Goal: Task Accomplishment & Management: Manage account settings

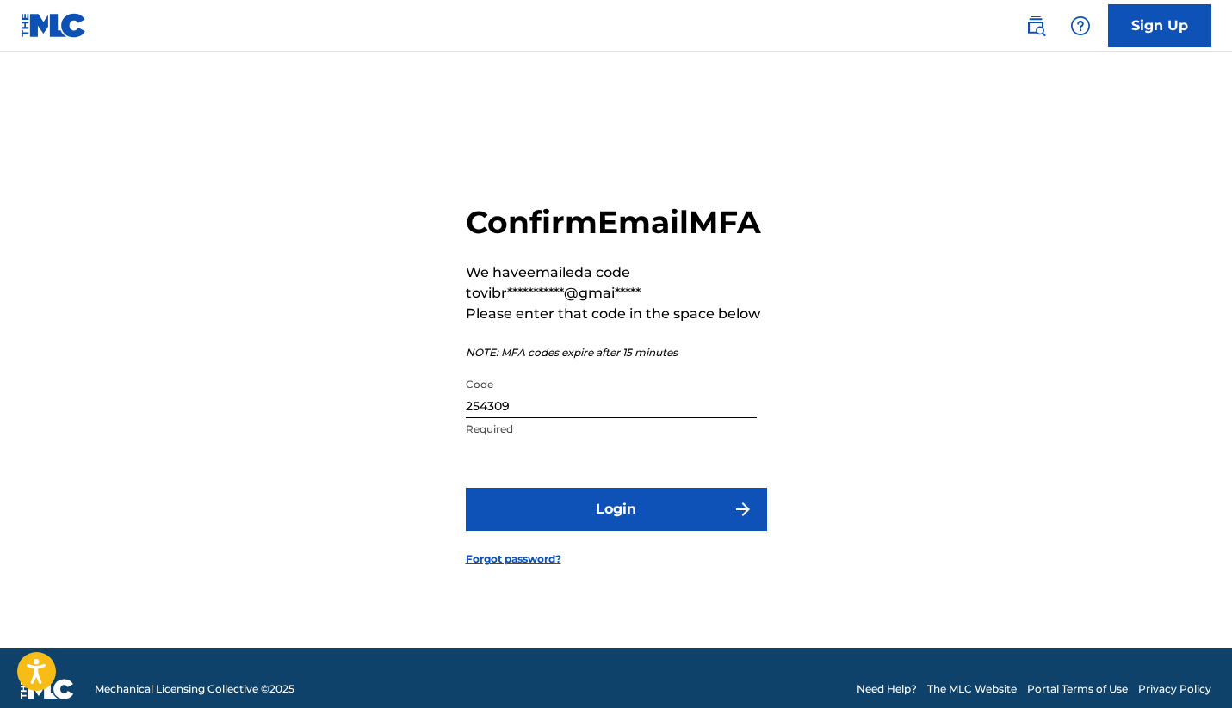
click at [620, 531] on button "Login" at bounding box center [616, 509] width 301 height 43
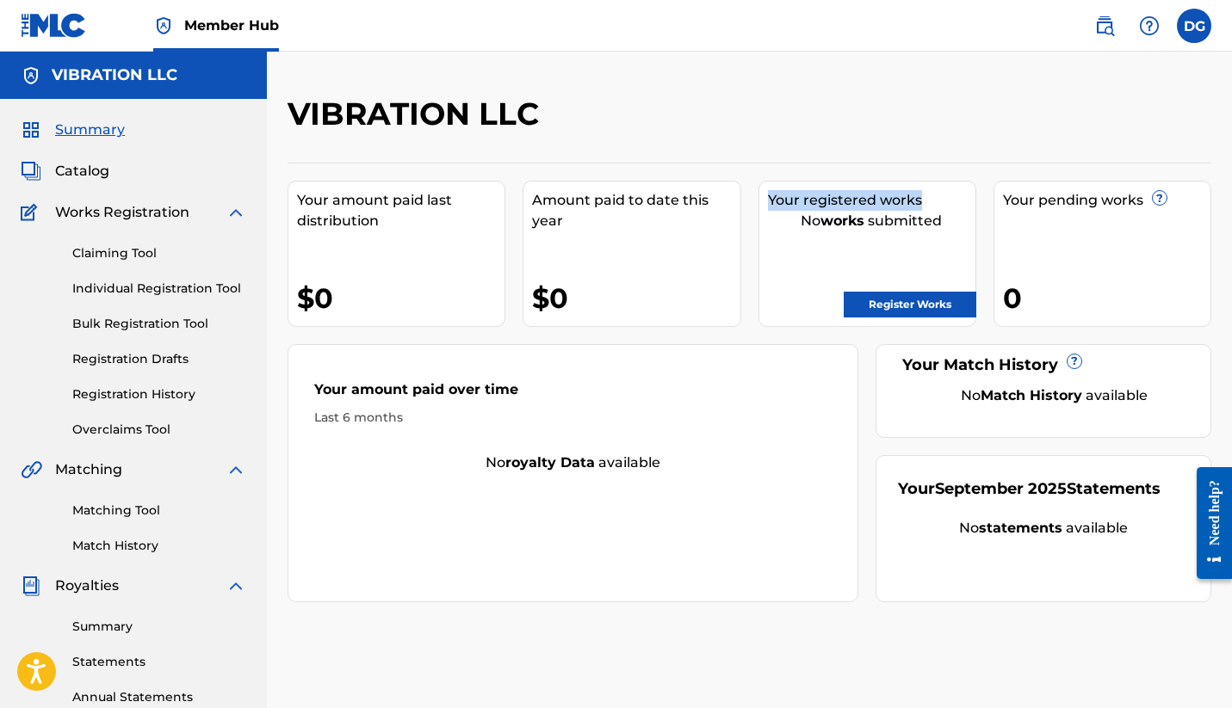
drag, startPoint x: 764, startPoint y: 202, endPoint x: 939, endPoint y: 201, distance: 174.7
click at [939, 201] on div "Your registered works No works submitted Register Works" at bounding box center [867, 254] width 218 height 146
drag, startPoint x: 793, startPoint y: 220, endPoint x: 954, endPoint y: 223, distance: 161.8
click at [954, 223] on div "No works submitted" at bounding box center [871, 221] width 207 height 21
click at [901, 214] on div "No works submitted" at bounding box center [871, 221] width 207 height 21
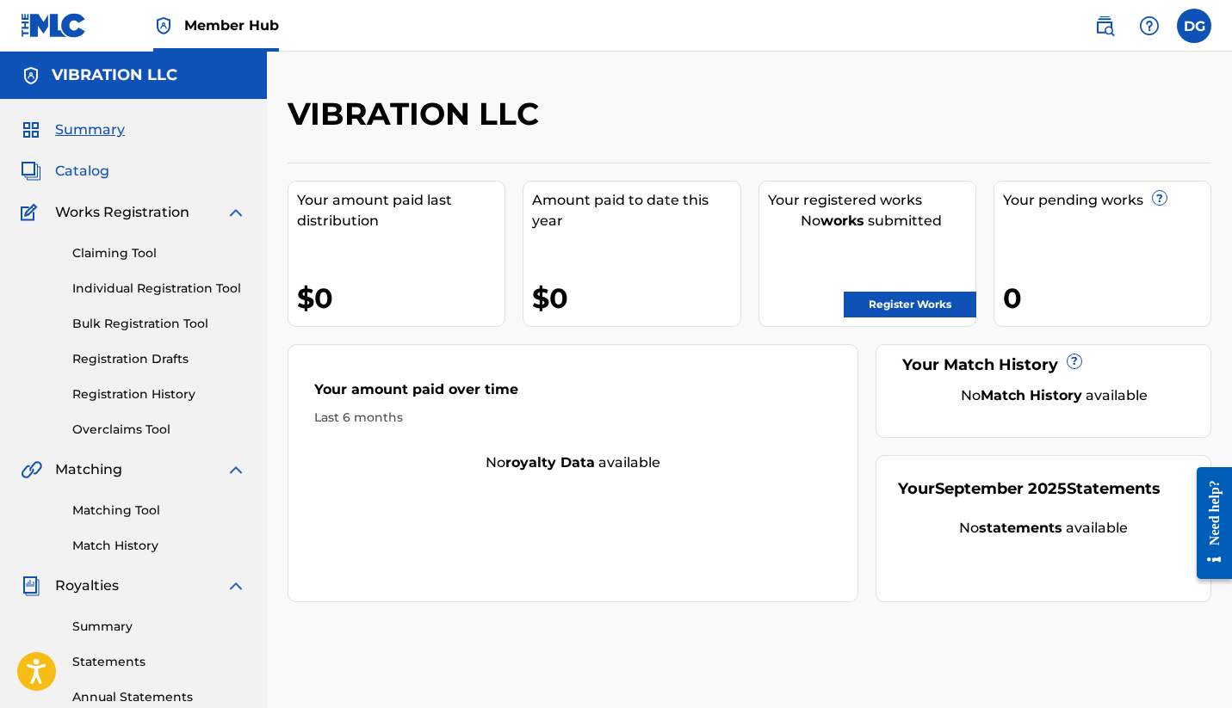
click at [93, 174] on span "Catalog" at bounding box center [82, 171] width 54 height 21
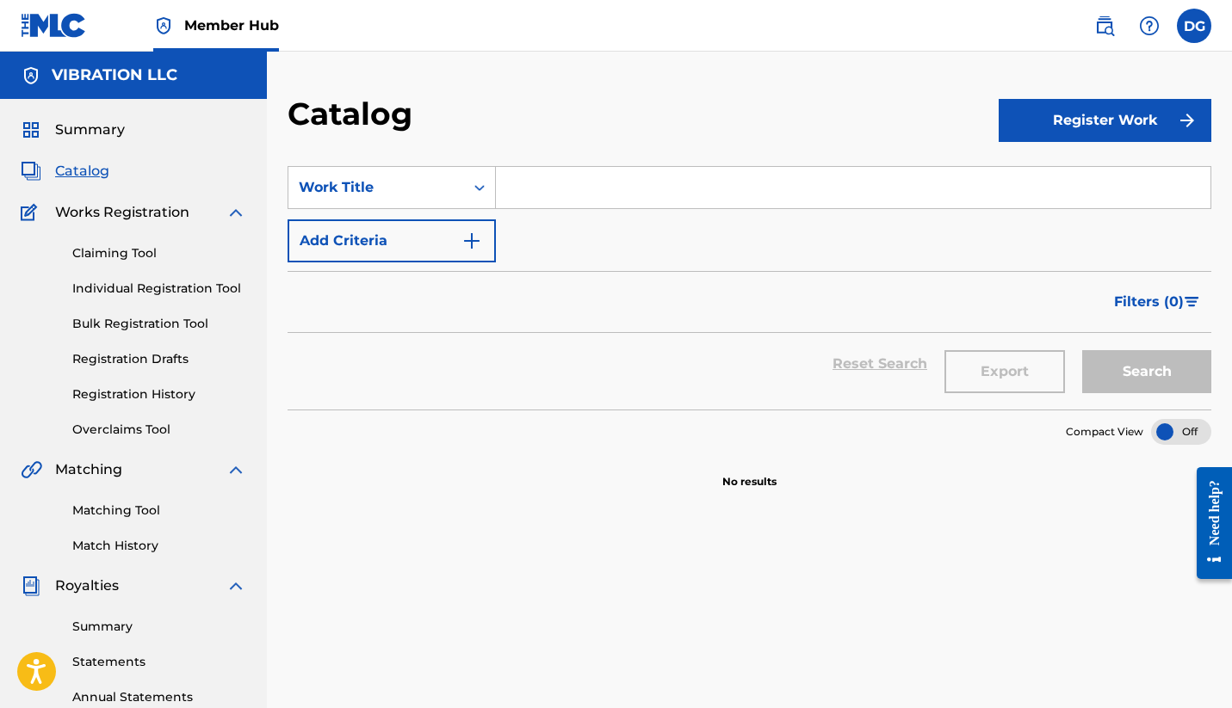
click at [91, 216] on span "Works Registration" at bounding box center [122, 212] width 134 height 21
click at [91, 132] on span "Summary" at bounding box center [90, 130] width 70 height 21
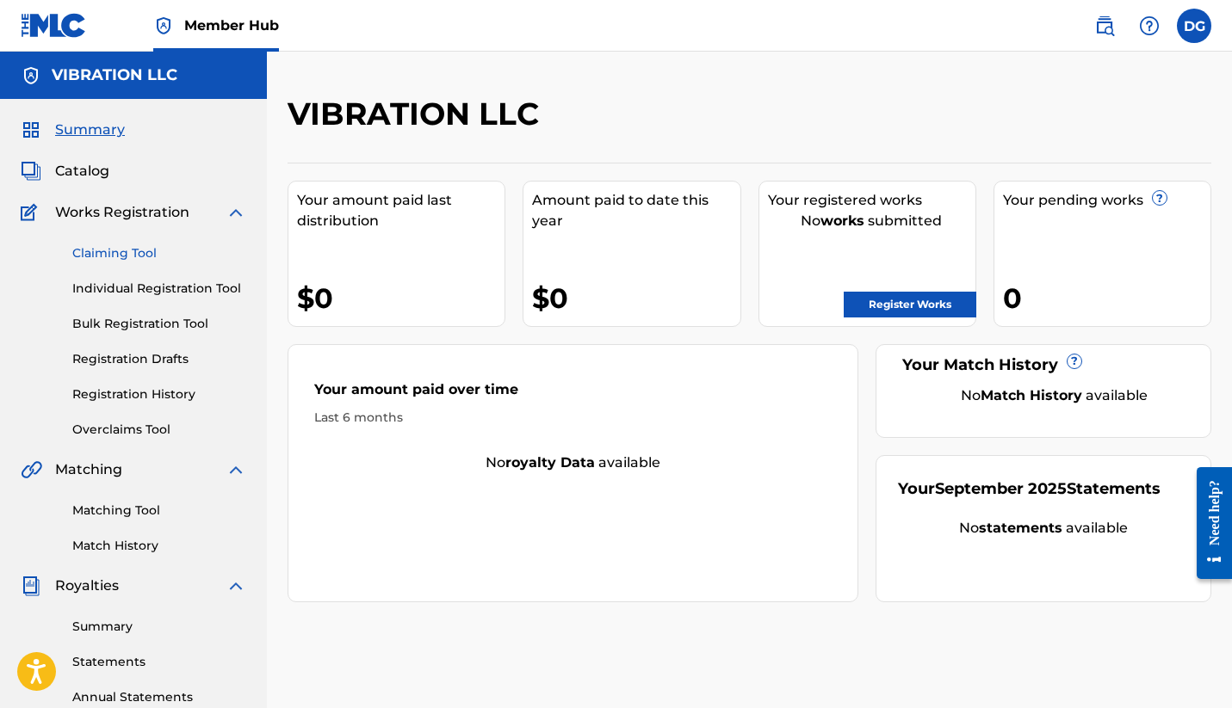
click at [122, 250] on link "Claiming Tool" at bounding box center [159, 253] width 174 height 18
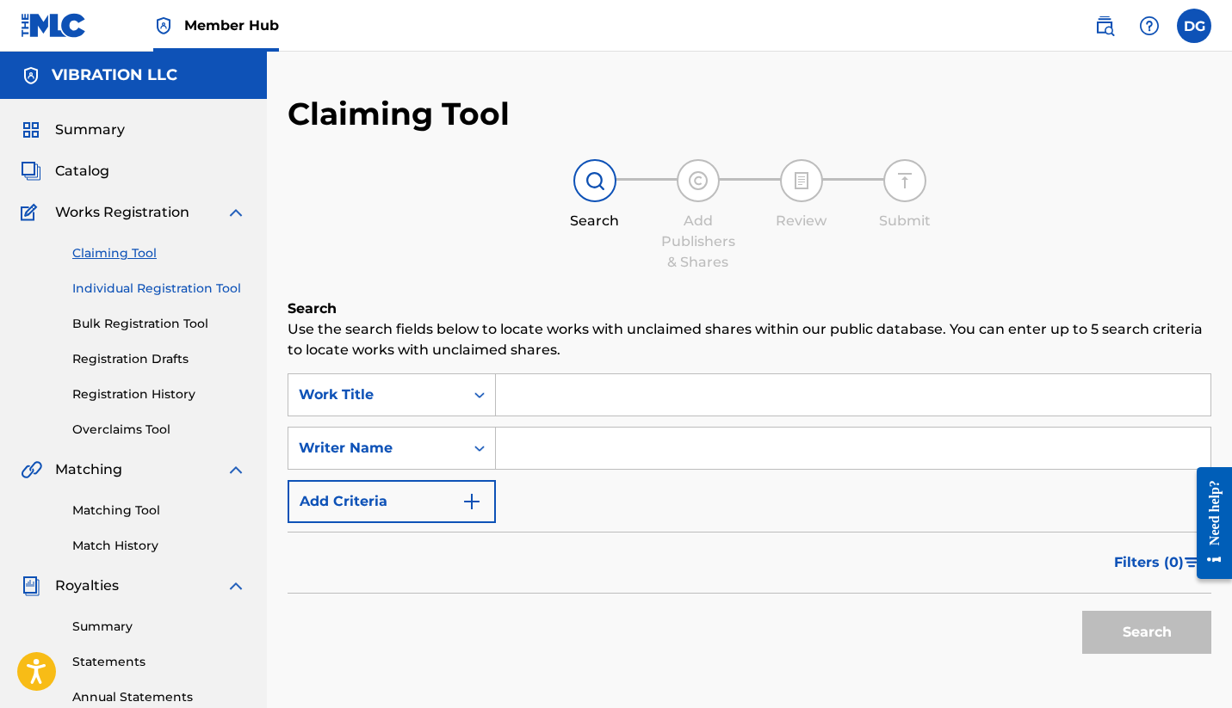
click at [132, 287] on link "Individual Registration Tool" at bounding box center [159, 289] width 174 height 18
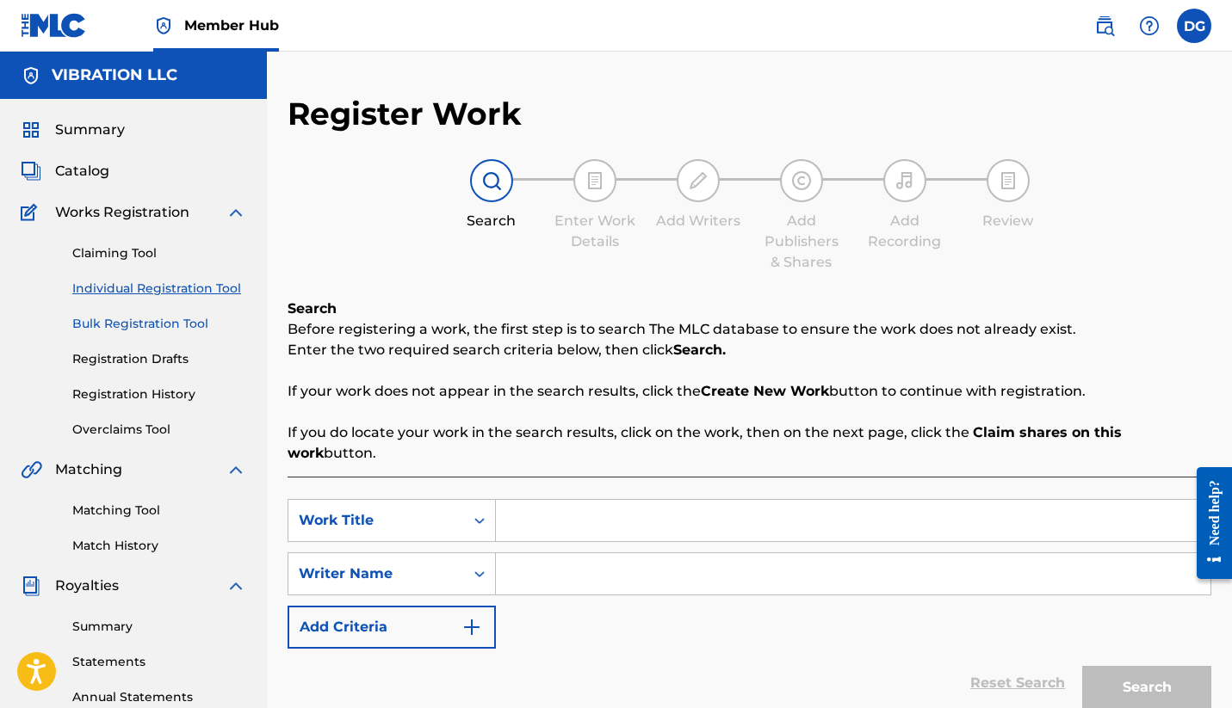
click at [139, 320] on link "Bulk Registration Tool" at bounding box center [159, 324] width 174 height 18
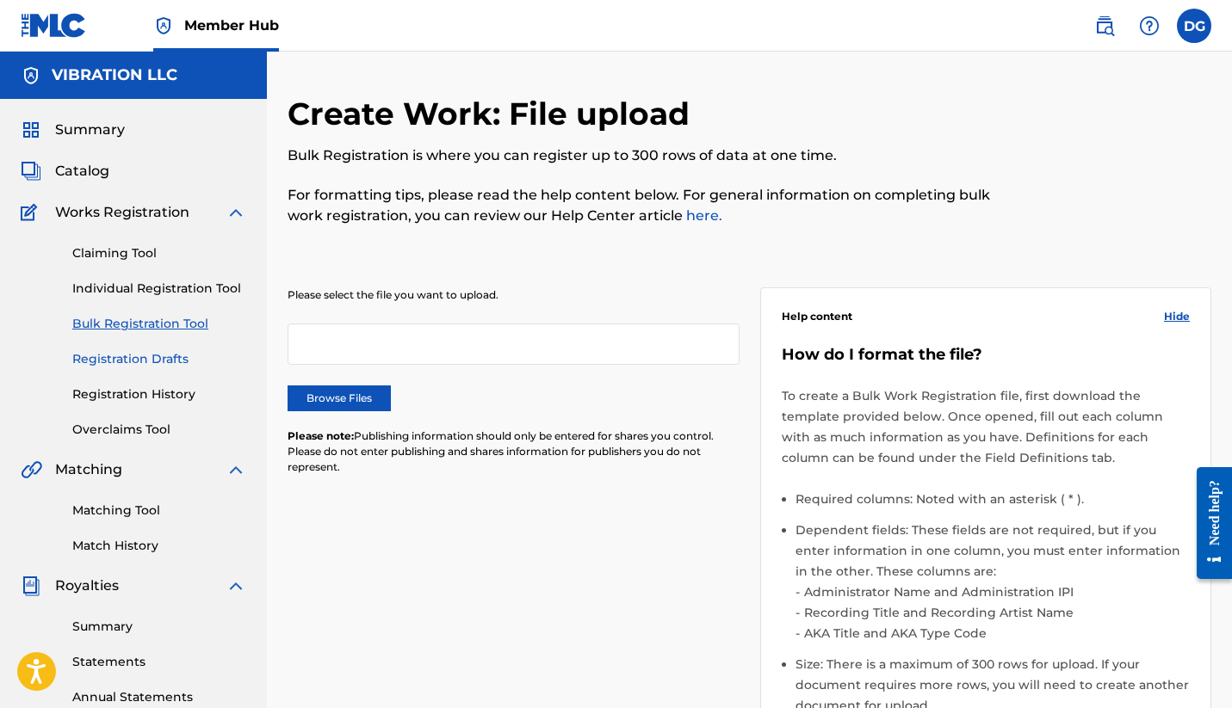
click at [141, 364] on link "Registration Drafts" at bounding box center [159, 359] width 174 height 18
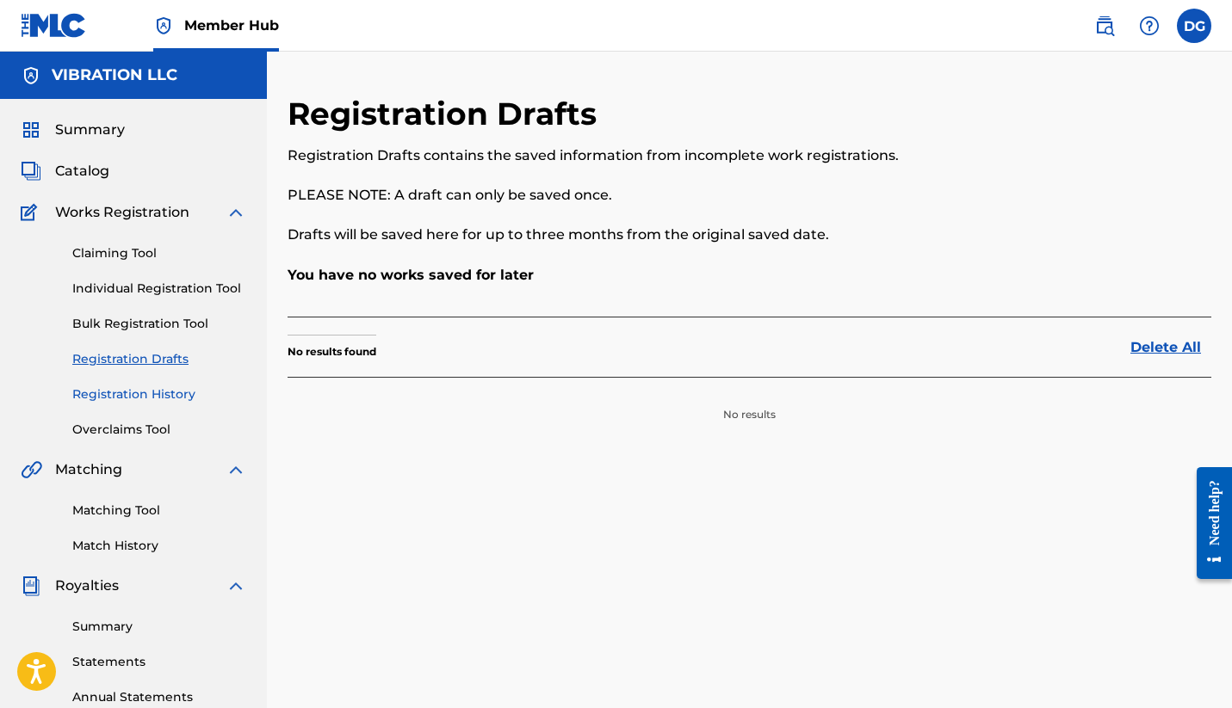
click at [146, 391] on link "Registration History" at bounding box center [159, 395] width 174 height 18
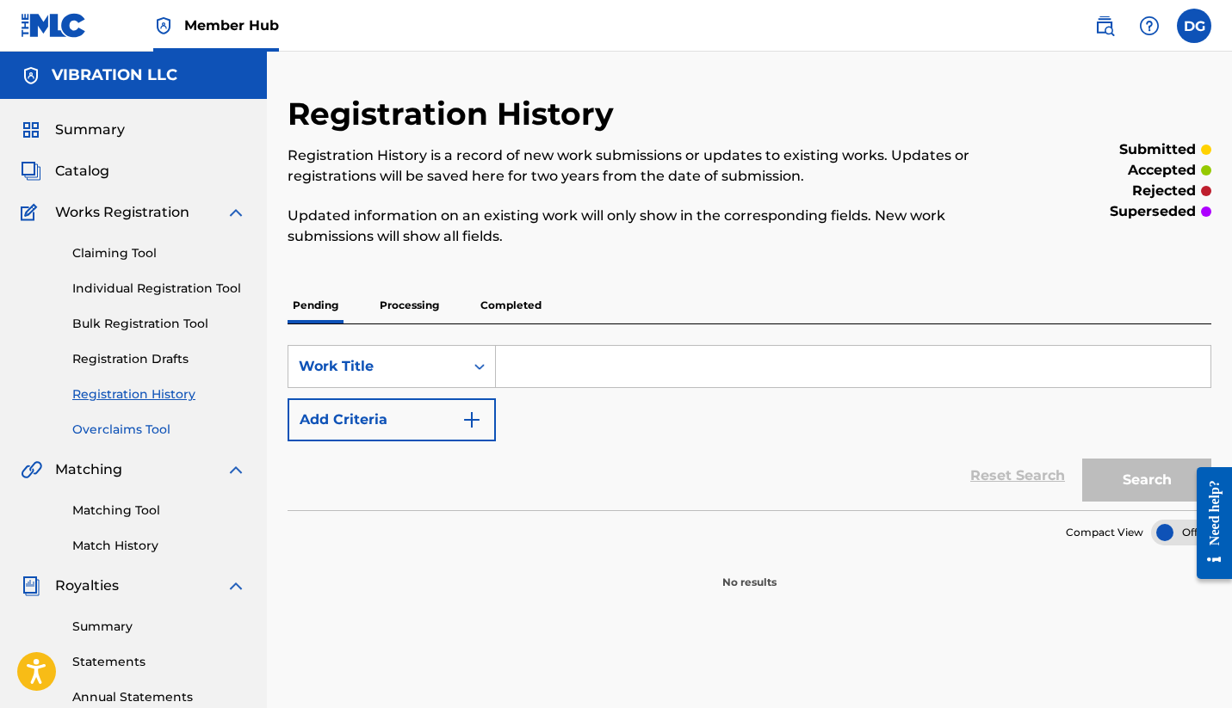
click at [139, 433] on link "Overclaims Tool" at bounding box center [159, 430] width 174 height 18
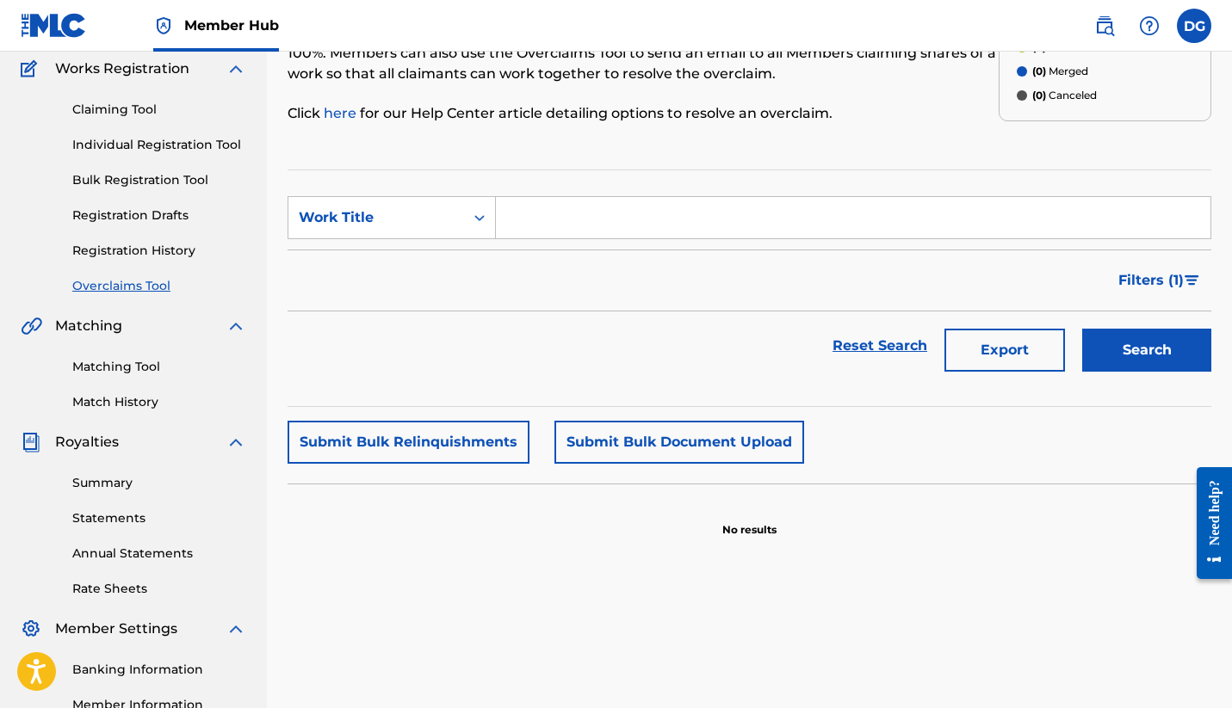
scroll to position [210, 0]
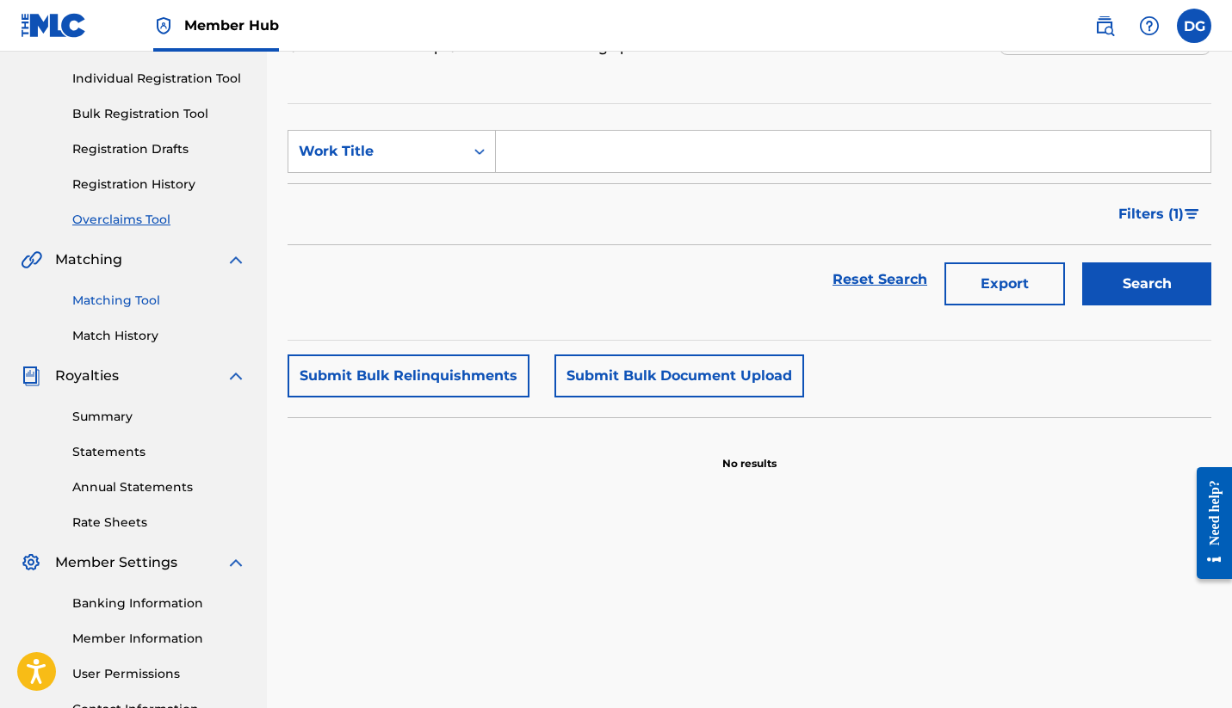
click at [137, 308] on link "Matching Tool" at bounding box center [159, 301] width 174 height 18
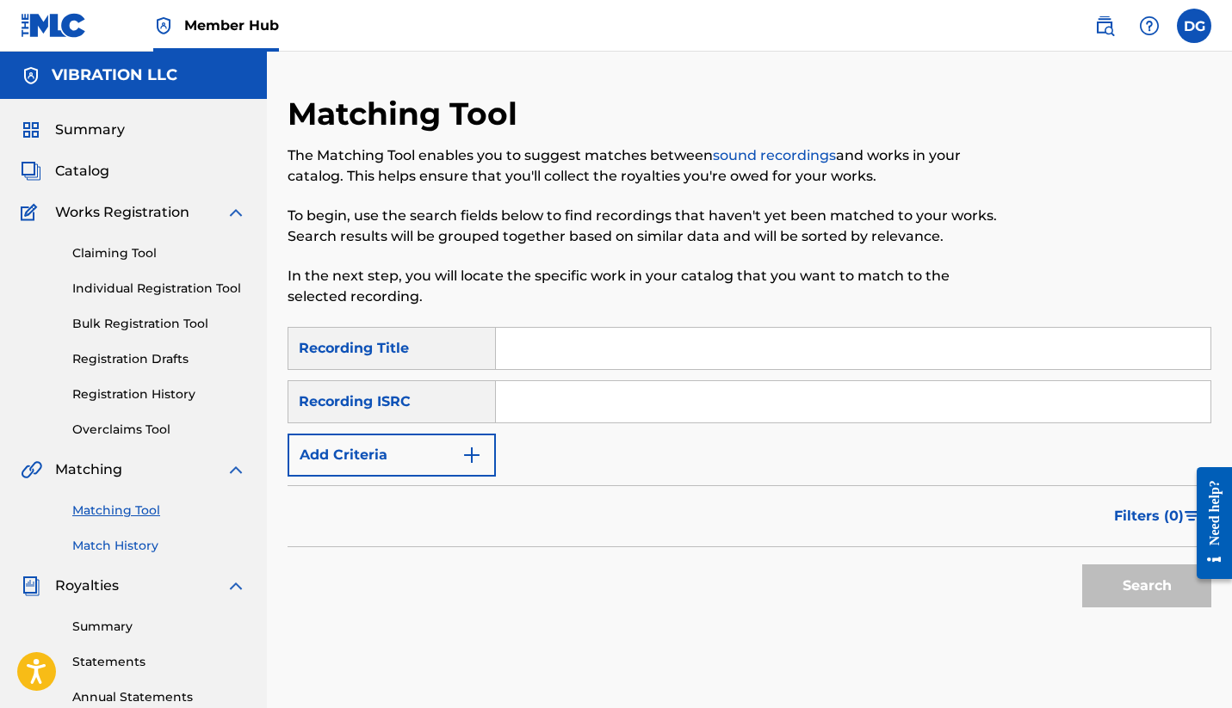
click at [114, 548] on link "Match History" at bounding box center [159, 546] width 174 height 18
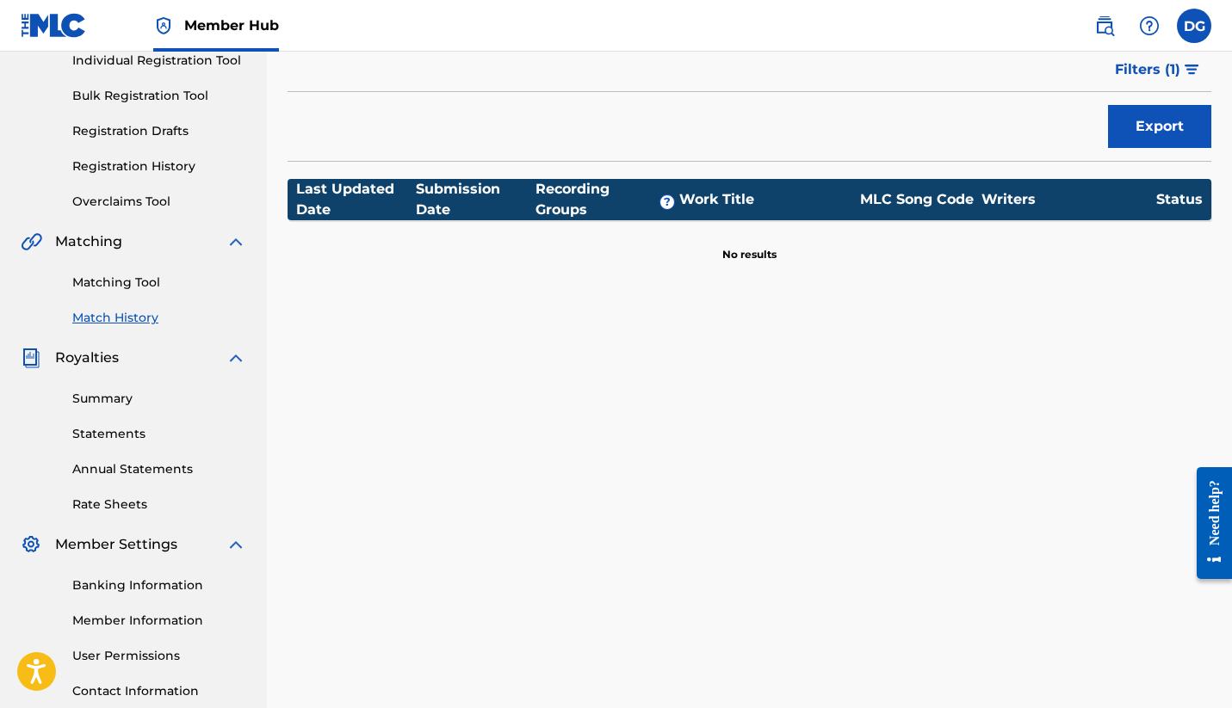
scroll to position [246, 0]
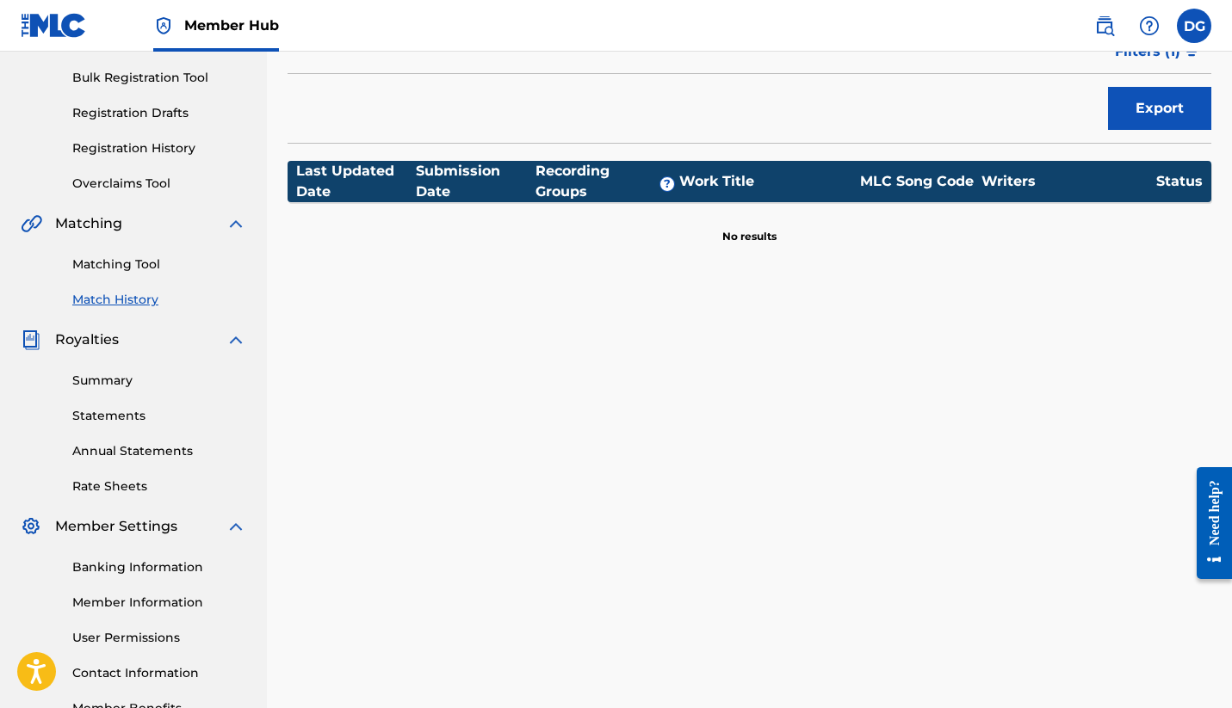
click at [105, 367] on div "Summary Statements Annual Statements Rate Sheets" at bounding box center [133, 422] width 225 height 145
click at [105, 385] on link "Summary" at bounding box center [159, 381] width 174 height 18
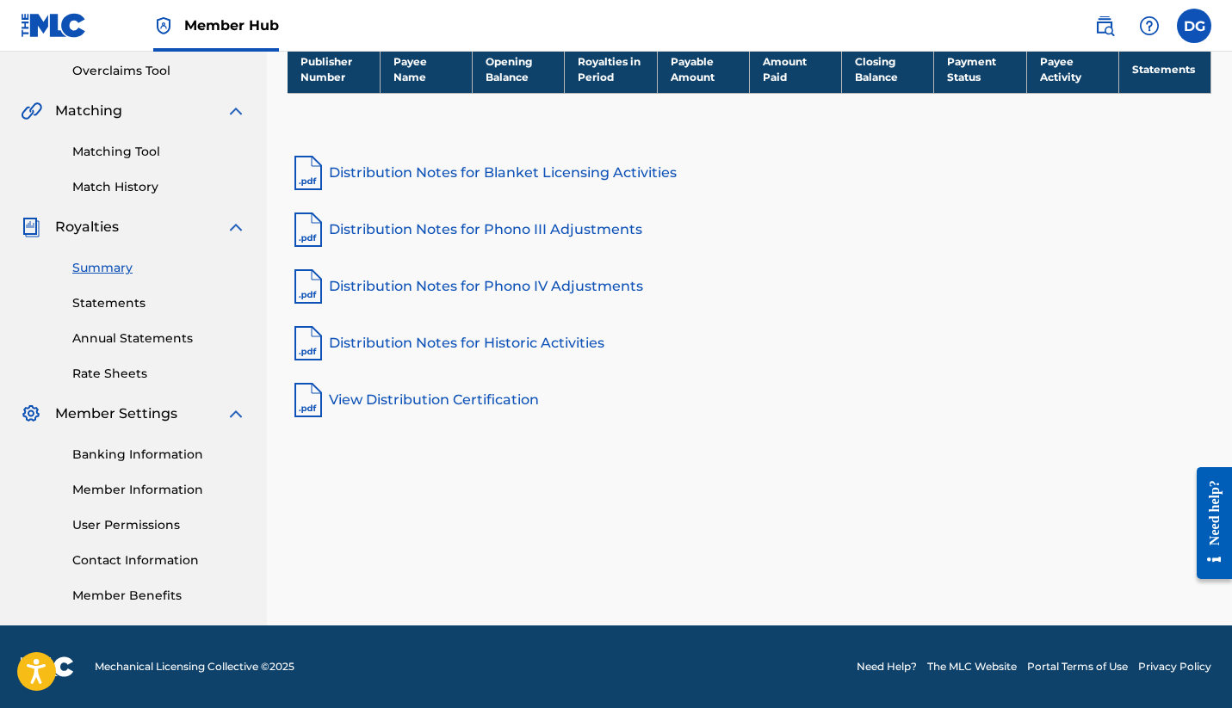
scroll to position [359, 0]
click at [137, 460] on link "Banking Information" at bounding box center [159, 455] width 174 height 18
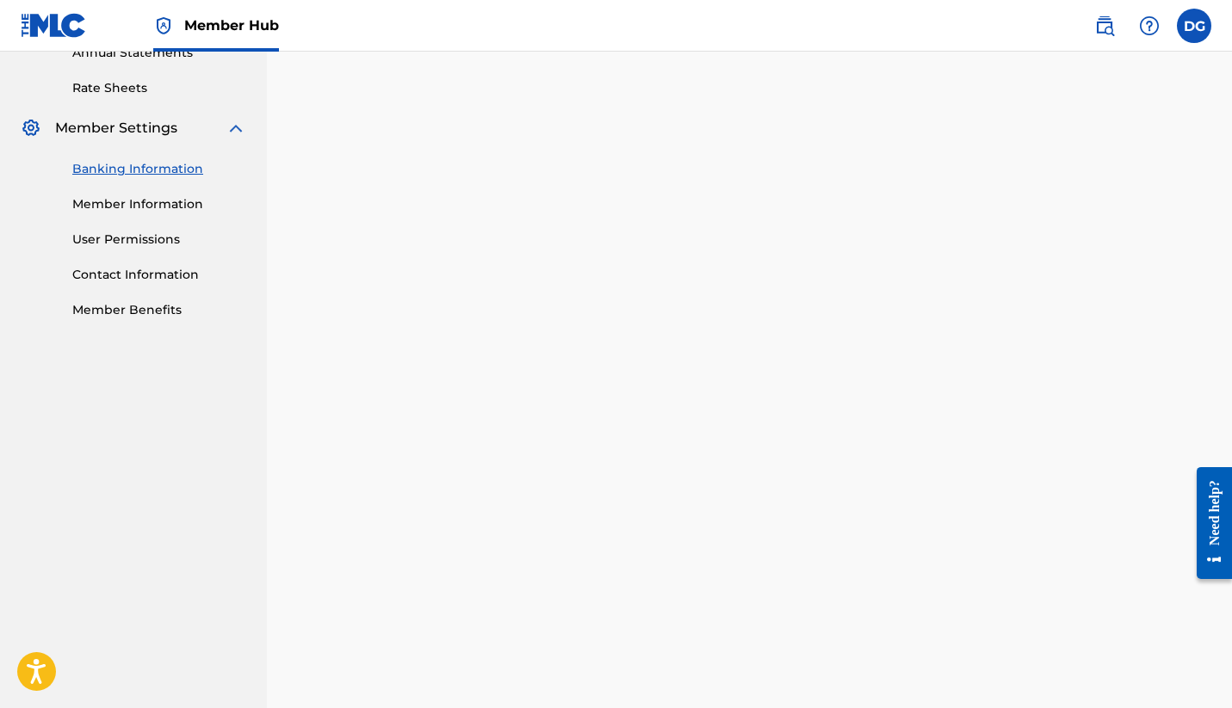
scroll to position [612, 0]
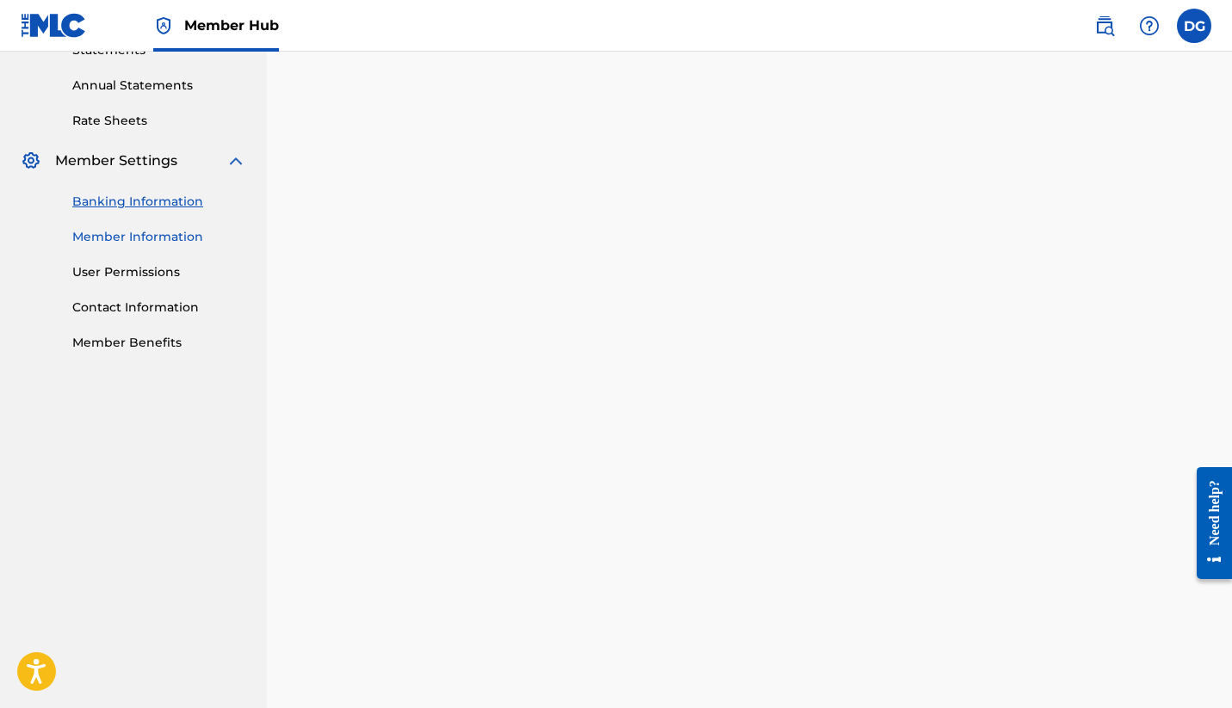
click at [165, 238] on link "Member Information" at bounding box center [159, 237] width 174 height 18
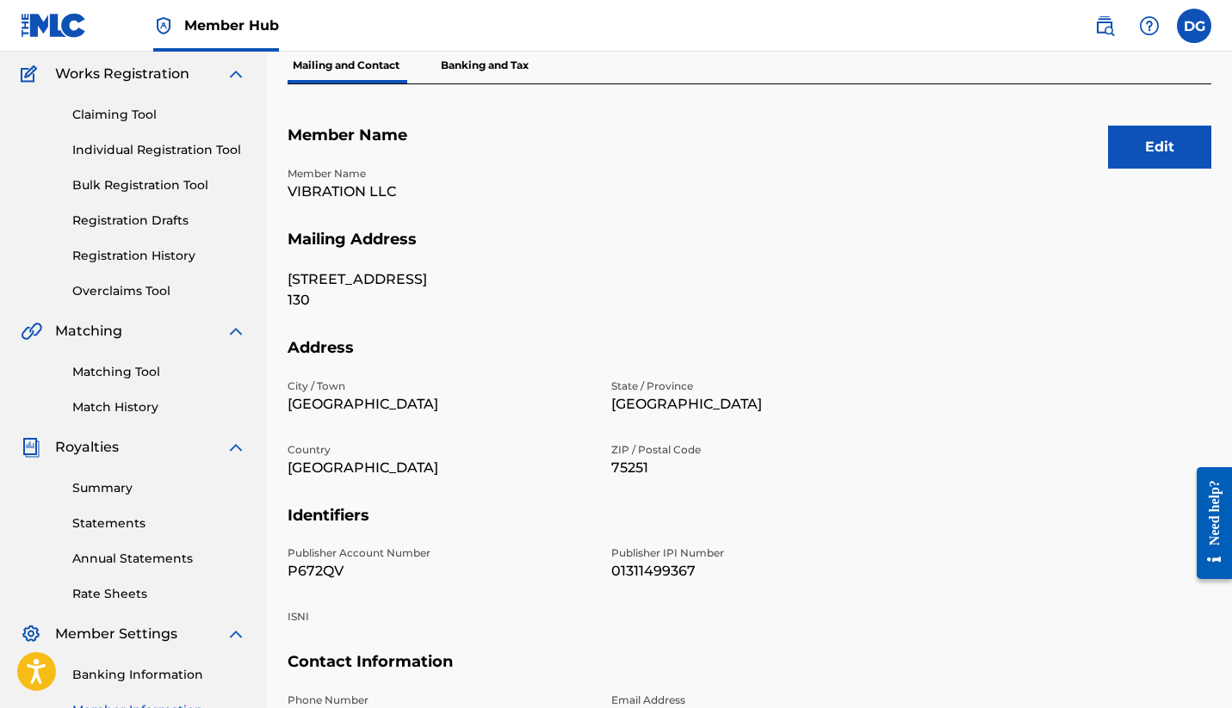
scroll to position [169, 0]
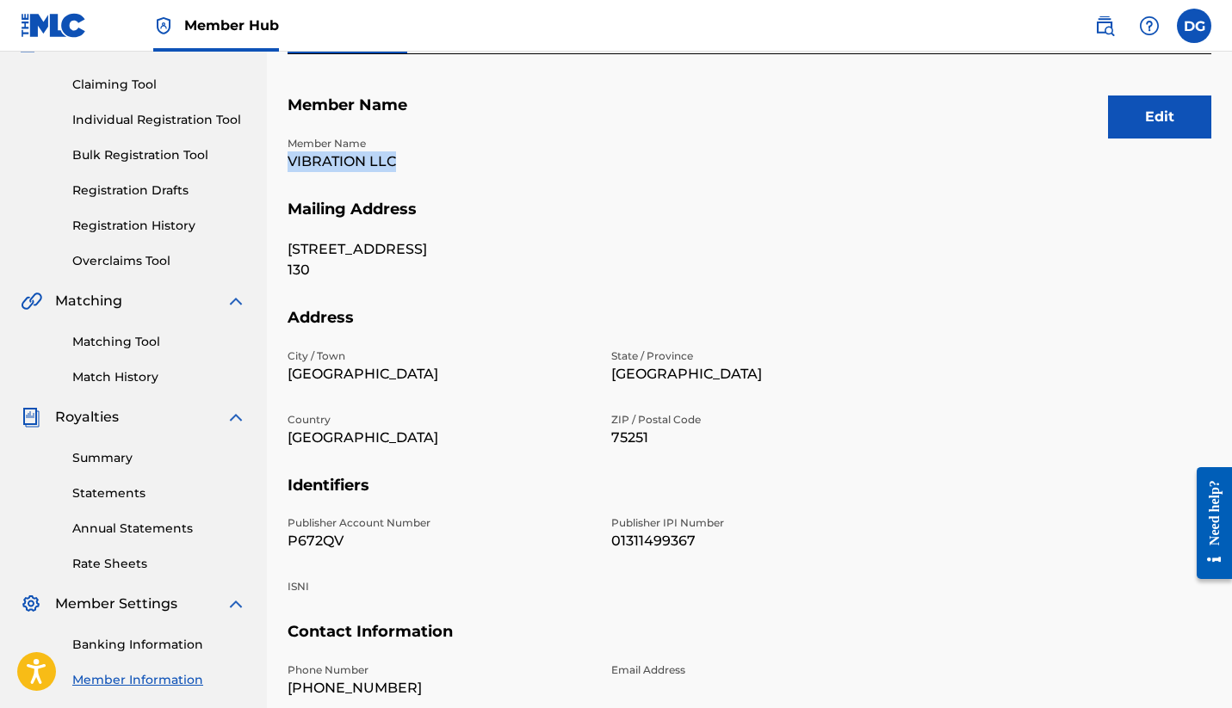
drag, startPoint x: 284, startPoint y: 157, endPoint x: 397, endPoint y: 163, distance: 112.9
click at [397, 163] on div "Mailing and Contact Information entered on the Mailing and Contact tab is used …" at bounding box center [749, 371] width 965 height 890
click at [367, 163] on p "VIBRATION LLC" at bounding box center [438, 161] width 303 height 21
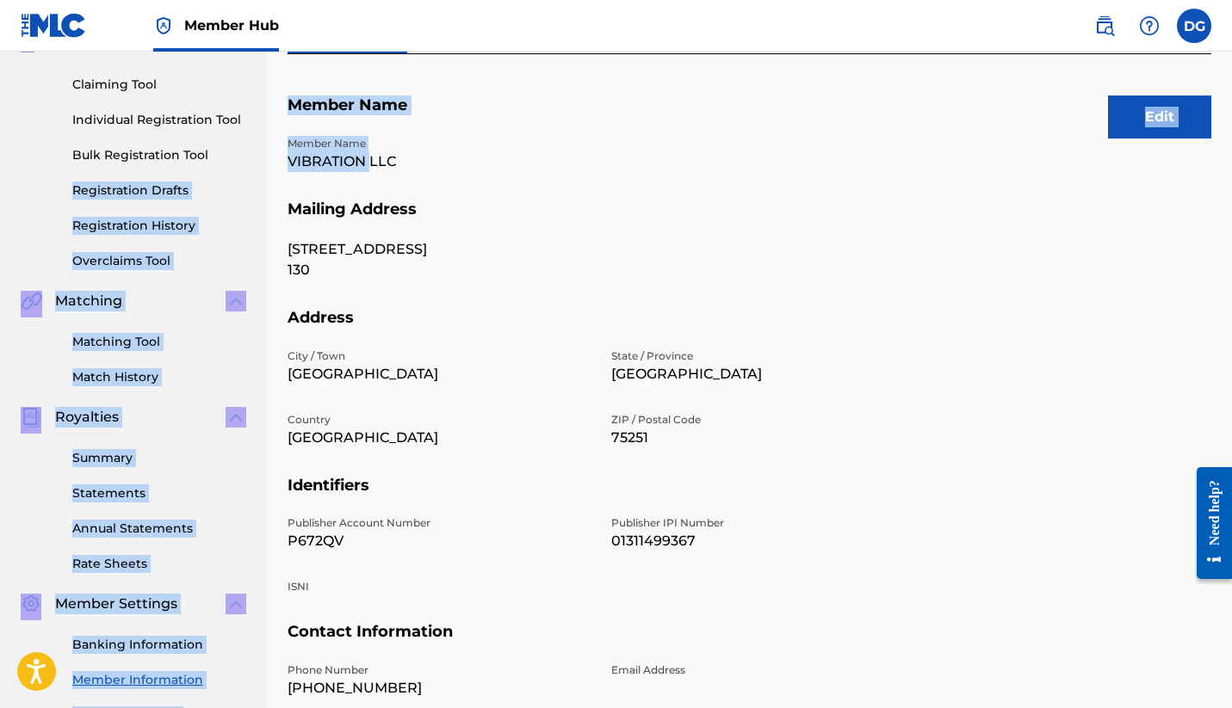
drag, startPoint x: 368, startPoint y: 161, endPoint x: 260, endPoint y: 163, distance: 108.4
click at [260, 163] on main "VIBRATION LLC Summary Catalog Works Registration Claiming Tool Individual Regis…" at bounding box center [616, 349] width 1232 height 933
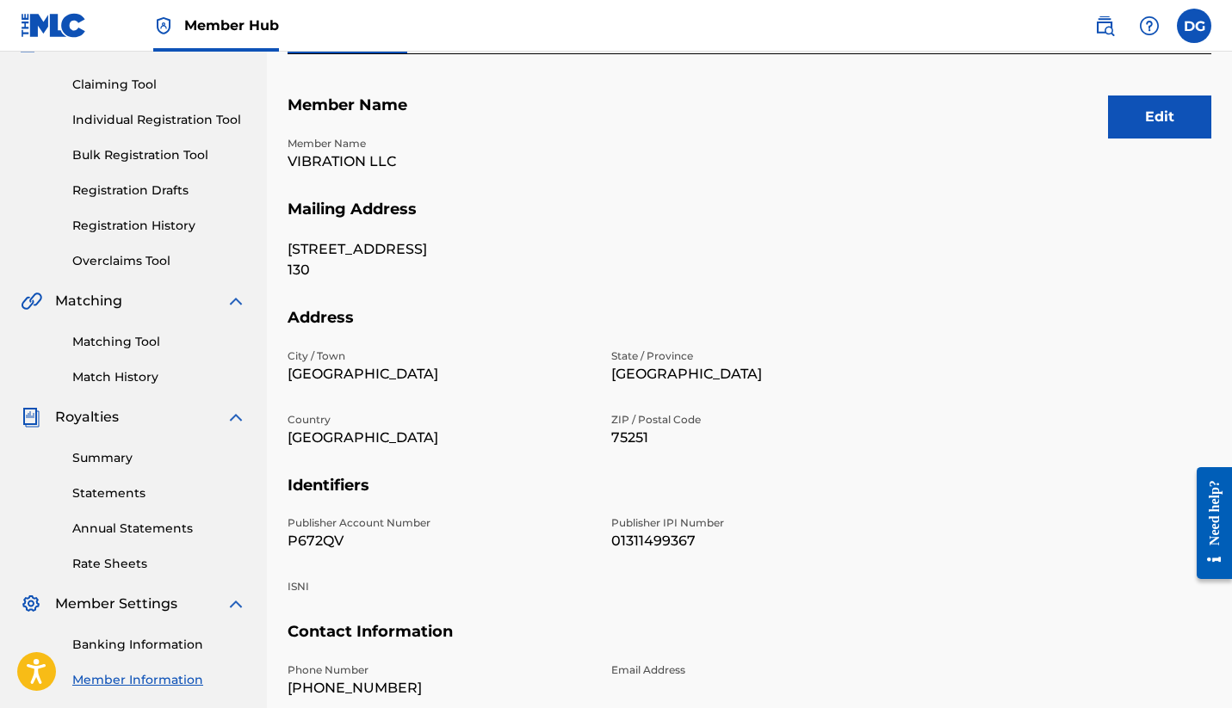
click at [408, 160] on p "VIBRATION LLC" at bounding box center [438, 161] width 303 height 21
drag, startPoint x: 397, startPoint y: 160, endPoint x: 282, endPoint y: 153, distance: 114.7
click at [282, 153] on div "Mailing and Contact Information entered on the Mailing and Contact tab is used …" at bounding box center [749, 371] width 965 height 890
click at [285, 156] on div "Mailing and Contact Information entered on the Mailing and Contact tab is used …" at bounding box center [749, 371] width 965 height 890
drag, startPoint x: 285, startPoint y: 156, endPoint x: 411, endPoint y: 164, distance: 126.7
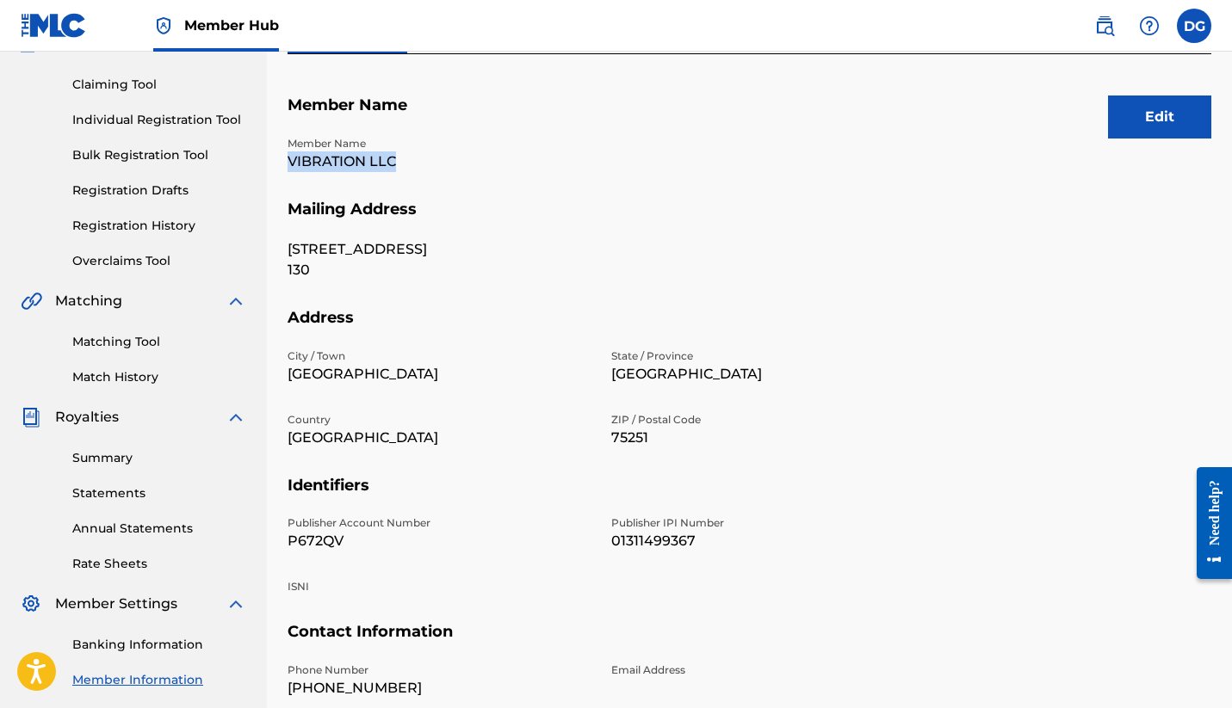
click at [411, 164] on div "Mailing and Contact Information entered on the Mailing and Contact tab is used …" at bounding box center [749, 371] width 965 height 890
drag, startPoint x: 283, startPoint y: 244, endPoint x: 332, endPoint y: 269, distance: 55.4
click at [332, 269] on div "Mailing and Contact Information entered on the Mailing and Contact tab is used …" at bounding box center [749, 371] width 965 height 890
click at [333, 367] on p "[GEOGRAPHIC_DATA]" at bounding box center [438, 374] width 303 height 21
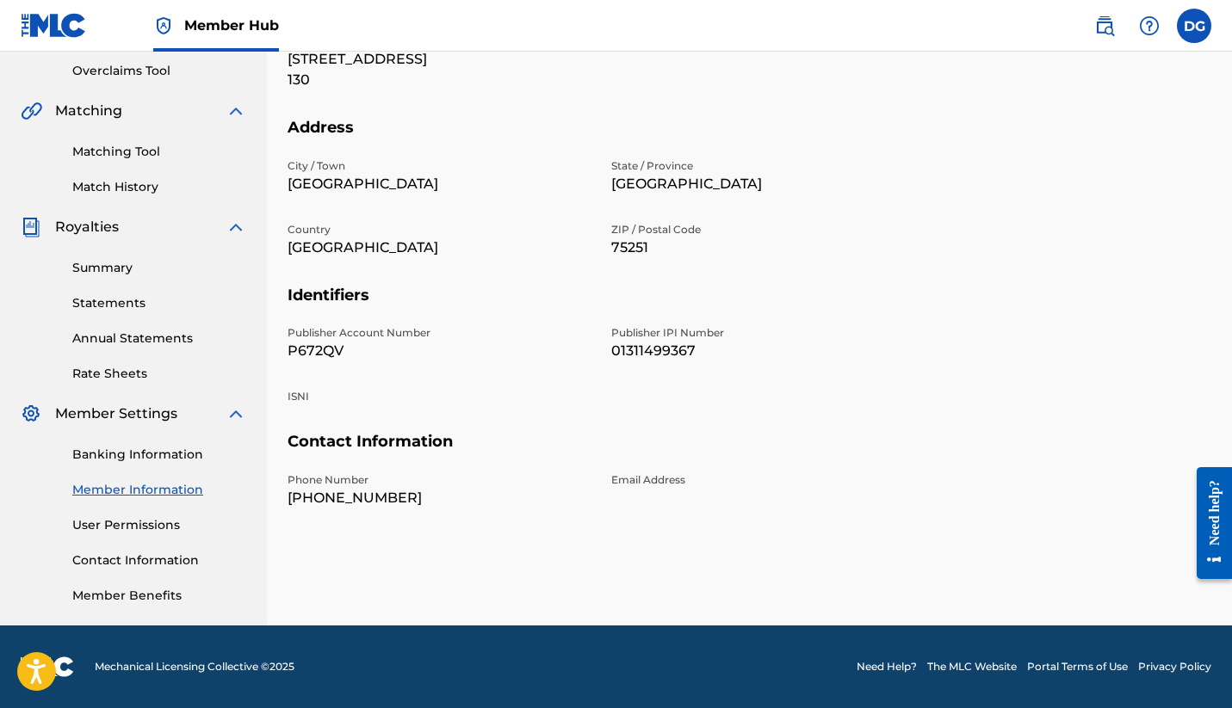
scroll to position [359, 0]
click at [129, 599] on link "Member Benefits" at bounding box center [159, 596] width 174 height 18
click at [142, 524] on link "User Permissions" at bounding box center [159, 525] width 174 height 18
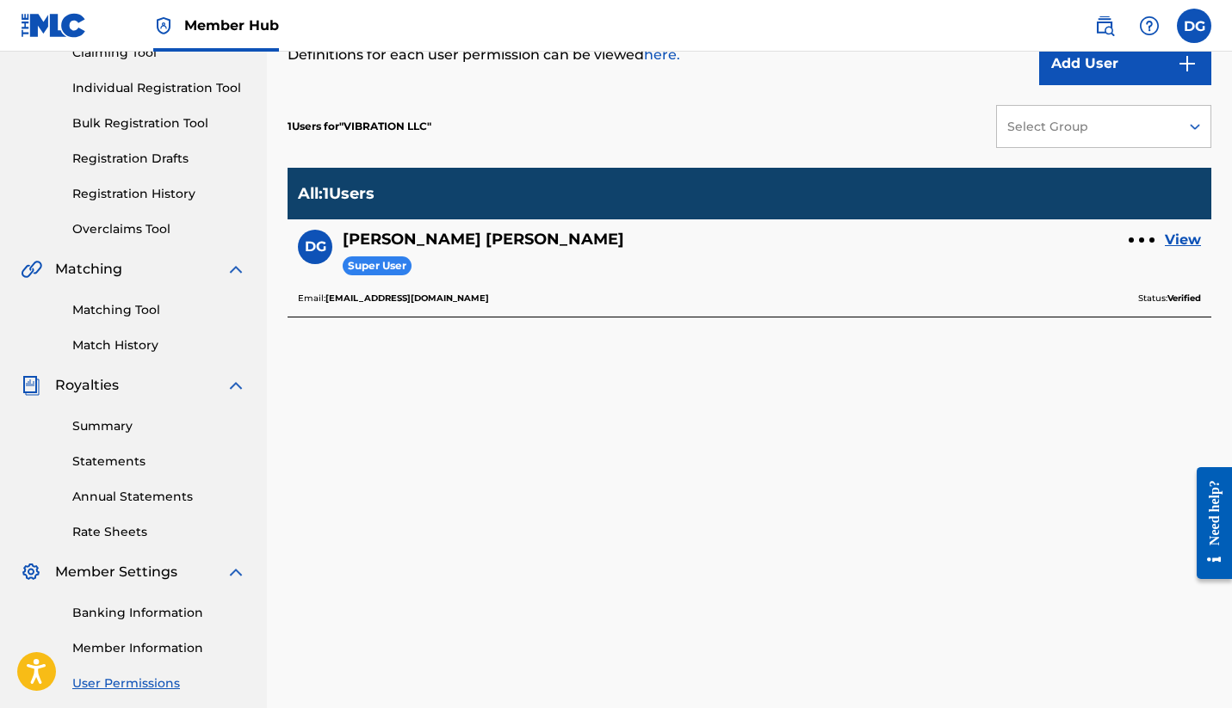
scroll to position [207, 0]
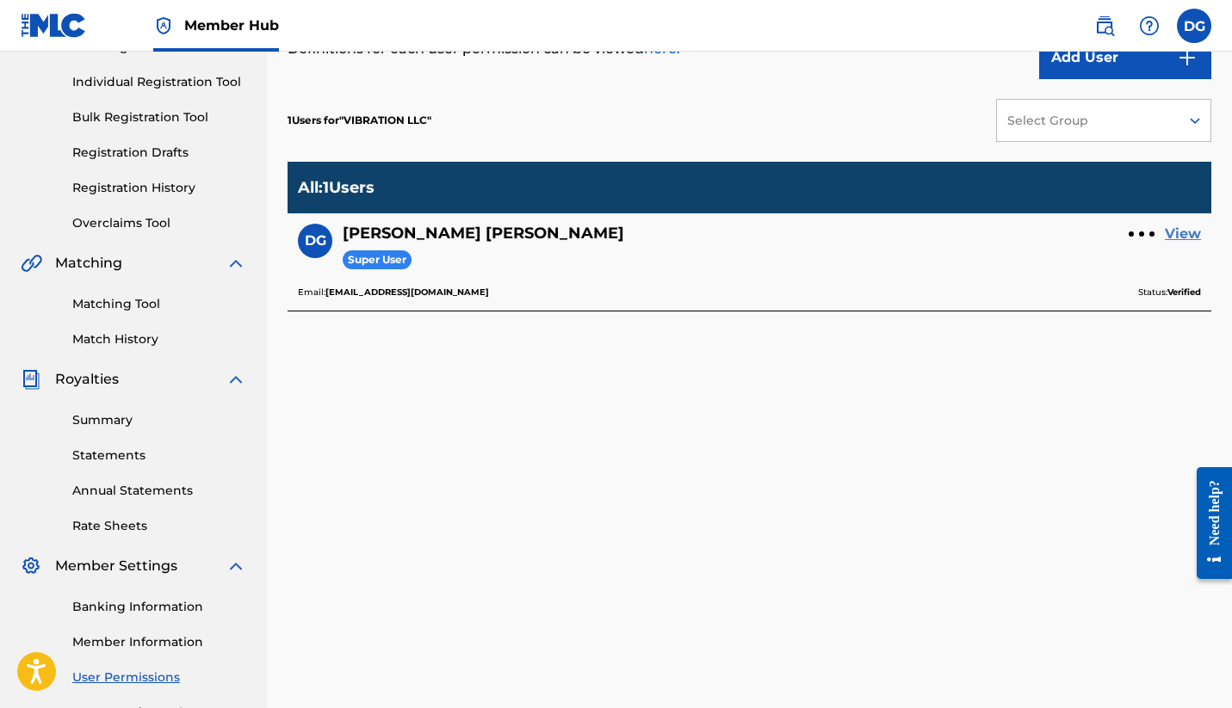
click at [1185, 231] on link "View" at bounding box center [1182, 234] width 36 height 21
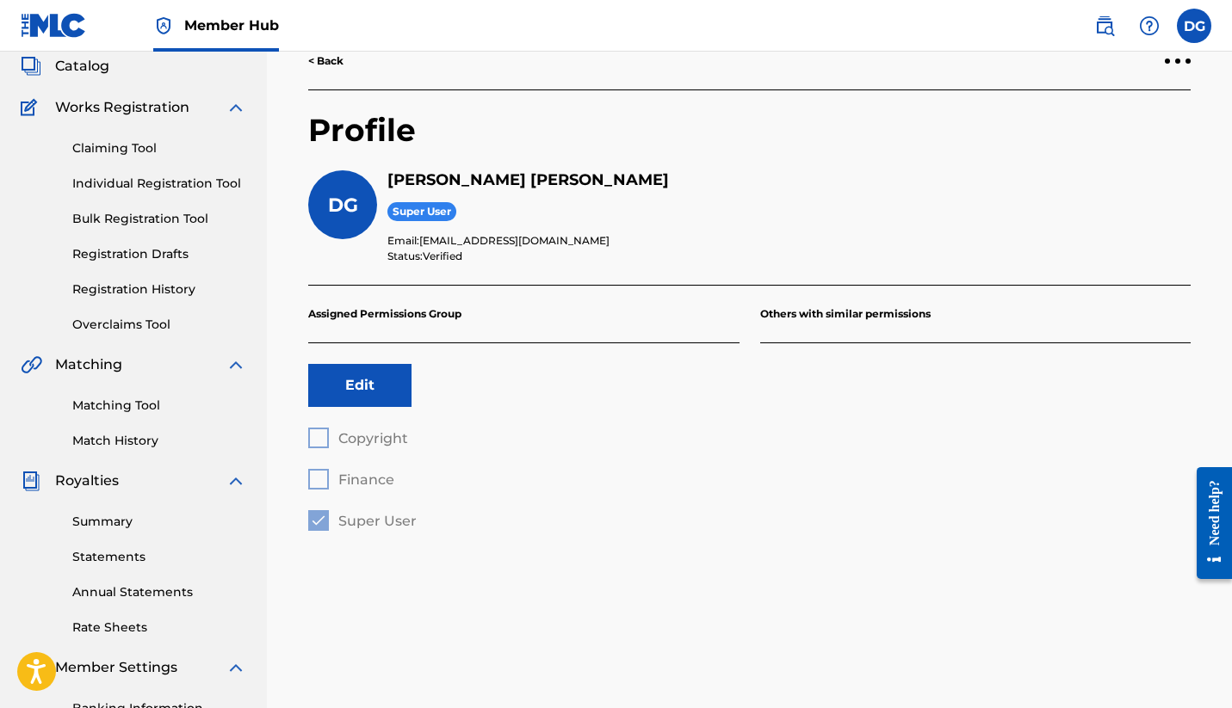
scroll to position [106, 0]
